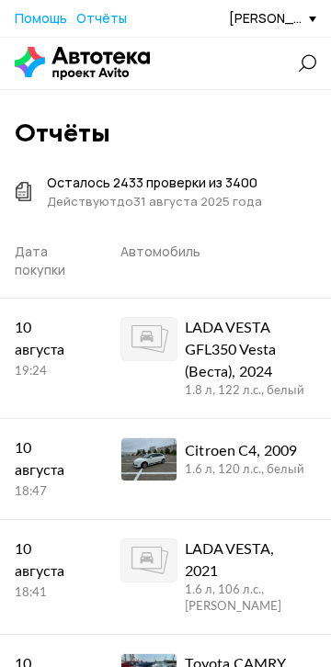
click at [0, 0] on input "text" at bounding box center [0, 0] width 0 height 0
paste input "XWEPC811DC0018535"
type input "XWEPC811DC0018535"
click at [0, 0] on span "Проверить" at bounding box center [0, 0] width 0 height 0
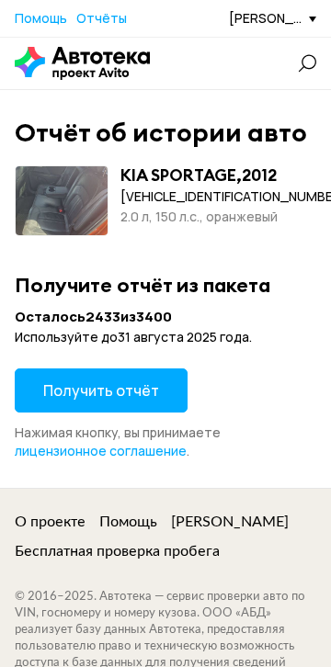
click at [159, 391] on span "Получить отчёт" at bounding box center [101, 390] width 116 height 20
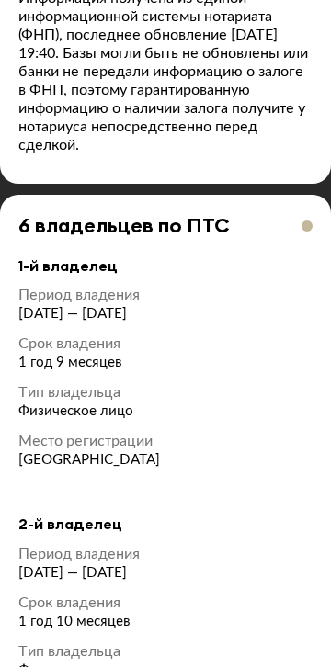
scroll to position [2946, 0]
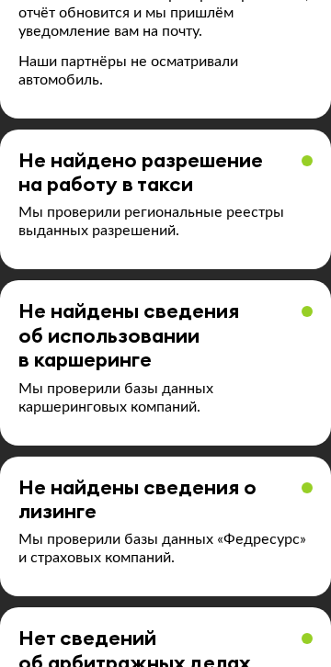
scroll to position [5284, 0]
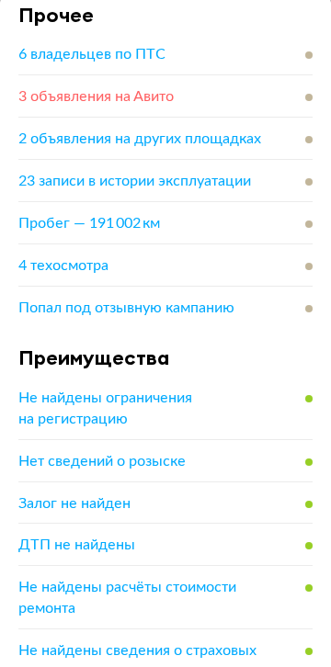
click at [174, 89] on span "3 объявления на Авито" at bounding box center [95, 96] width 155 height 15
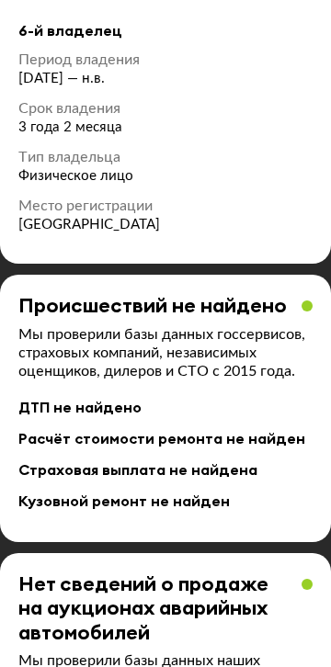
scroll to position [4517, 0]
